Goal: Find specific page/section: Find specific page/section

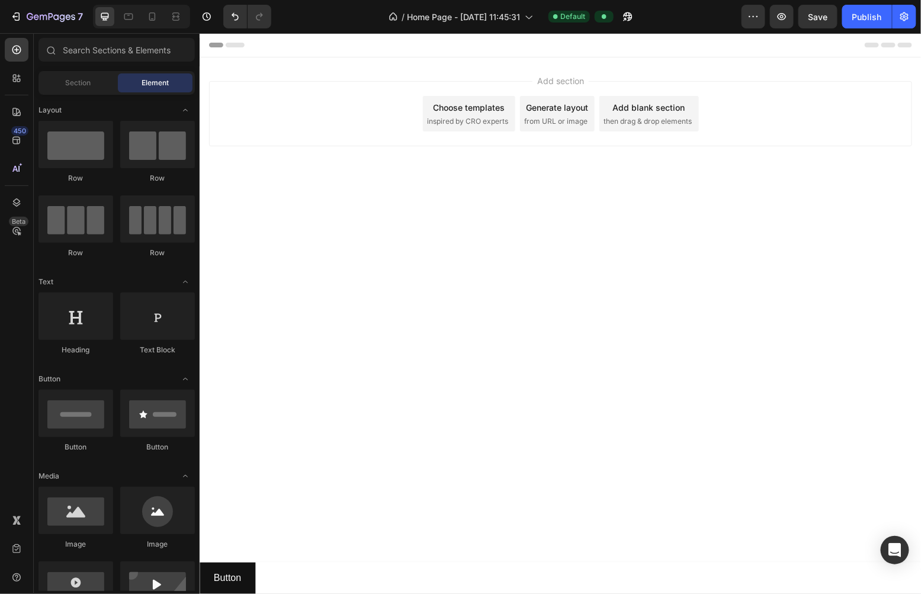
click at [384, 47] on div "Header" at bounding box center [560, 45] width 703 height 24
click at [20, 139] on icon at bounding box center [17, 140] width 12 height 12
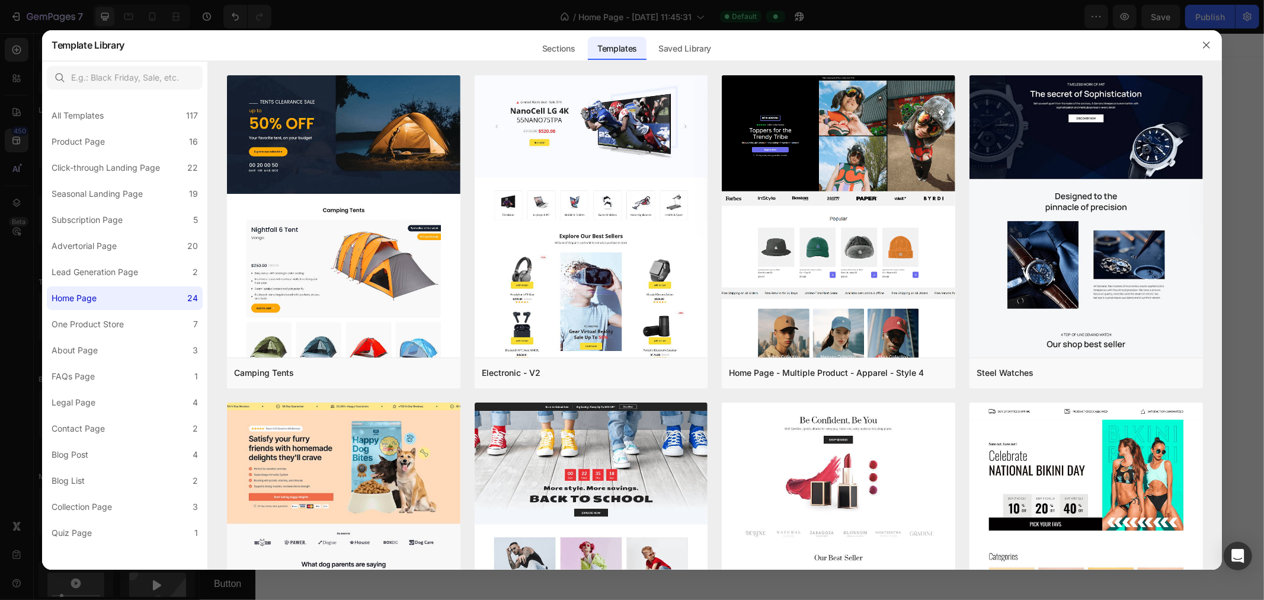
click at [101, 12] on div at bounding box center [632, 300] width 1264 height 600
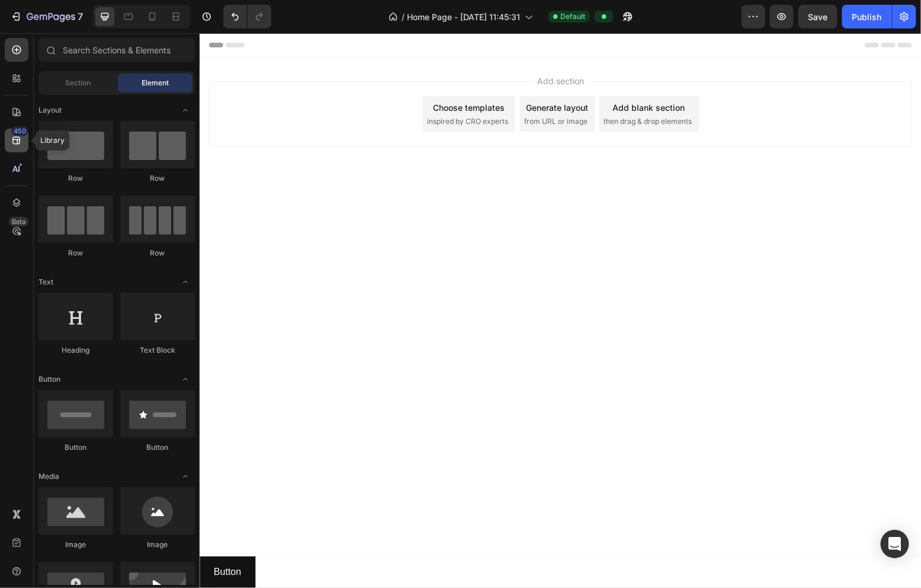
click at [18, 140] on icon at bounding box center [17, 140] width 12 height 12
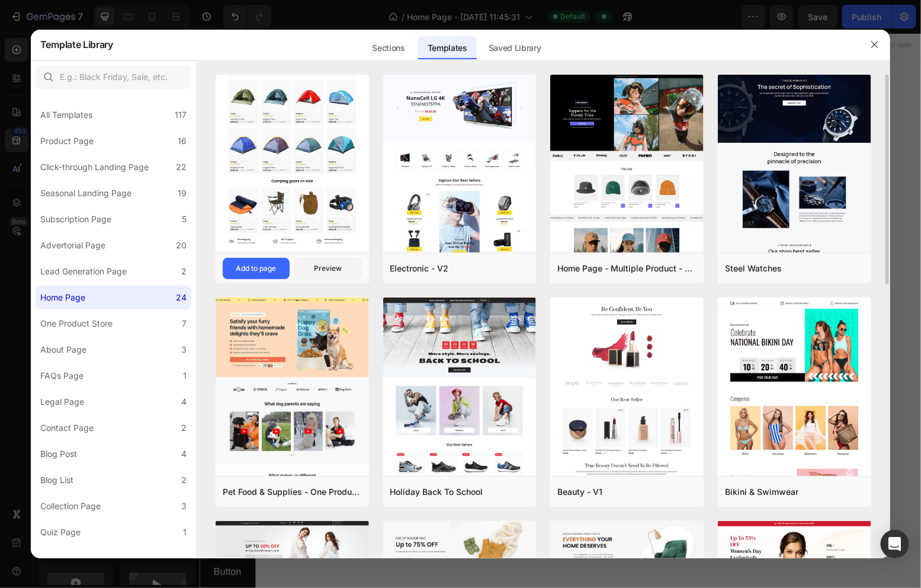
click at [320, 160] on img at bounding box center [292, 84] width 153 height 335
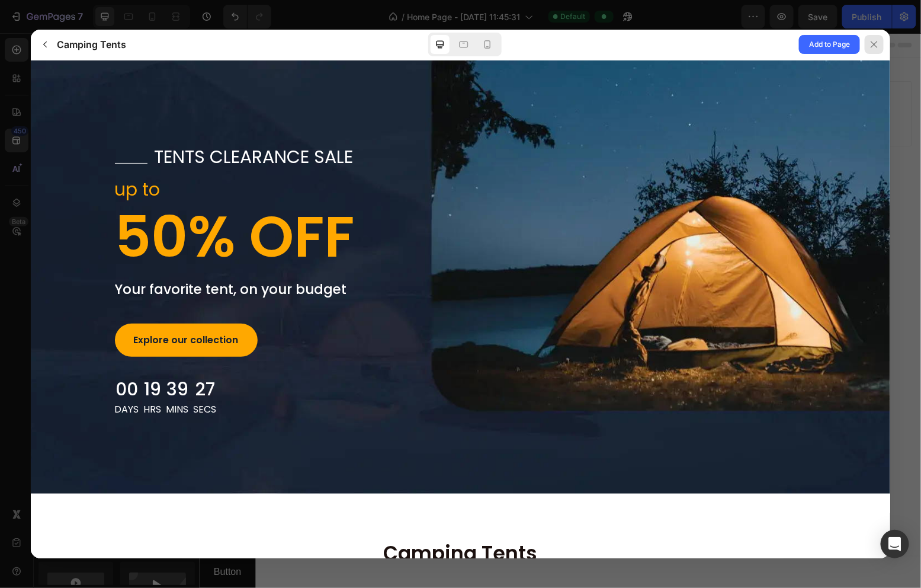
click at [870, 41] on icon at bounding box center [874, 44] width 9 height 9
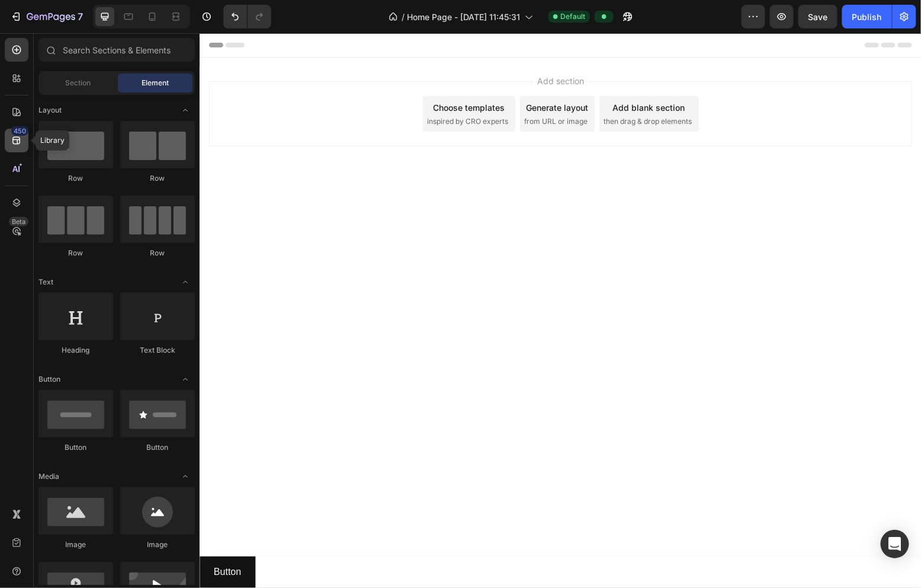
click at [16, 138] on icon at bounding box center [17, 140] width 12 height 12
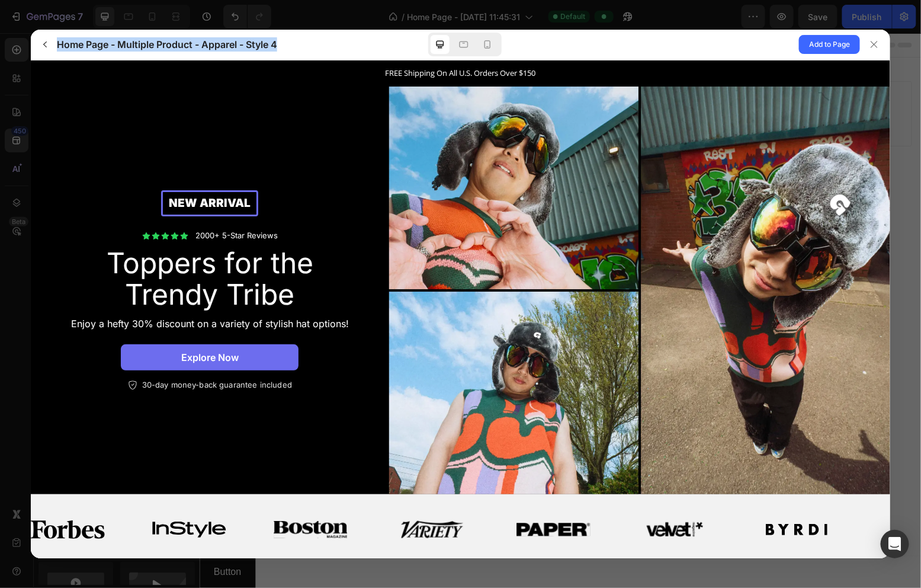
drag, startPoint x: 289, startPoint y: 40, endPoint x: 60, endPoint y: 49, distance: 229.4
click at [60, 49] on div "Home Page - Multiple Product - Apparel - Style 4" at bounding box center [212, 44] width 352 height 19
copy h3 "Home Page - Multiple Product - Apparel - Style 4"
click at [50, 20] on div at bounding box center [460, 294] width 921 height 588
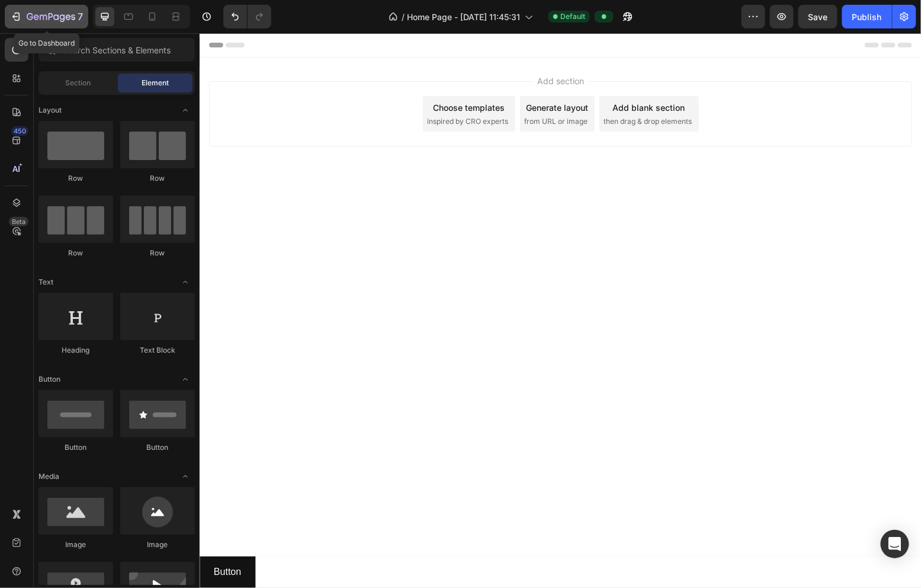
click at [36, 10] on div "7" at bounding box center [55, 16] width 56 height 14
